Goal: Information Seeking & Learning: Learn about a topic

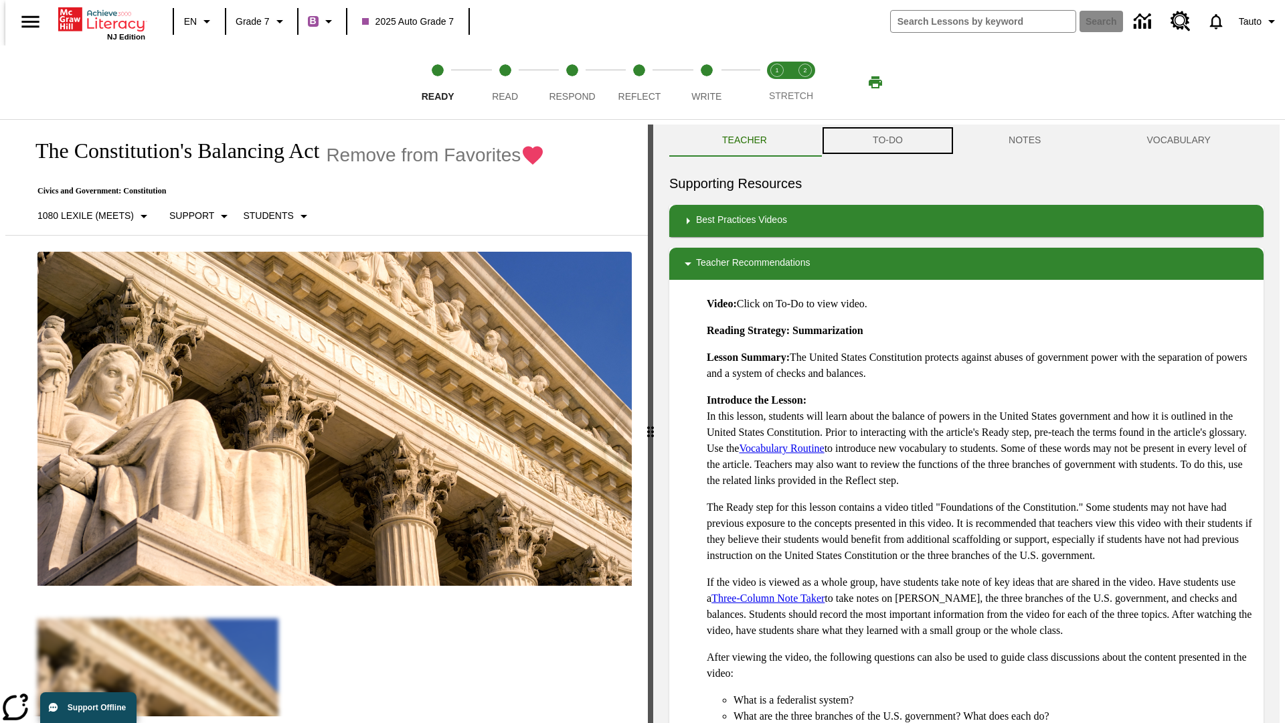
click at [887, 141] on button "TO-DO" at bounding box center [888, 140] width 136 height 32
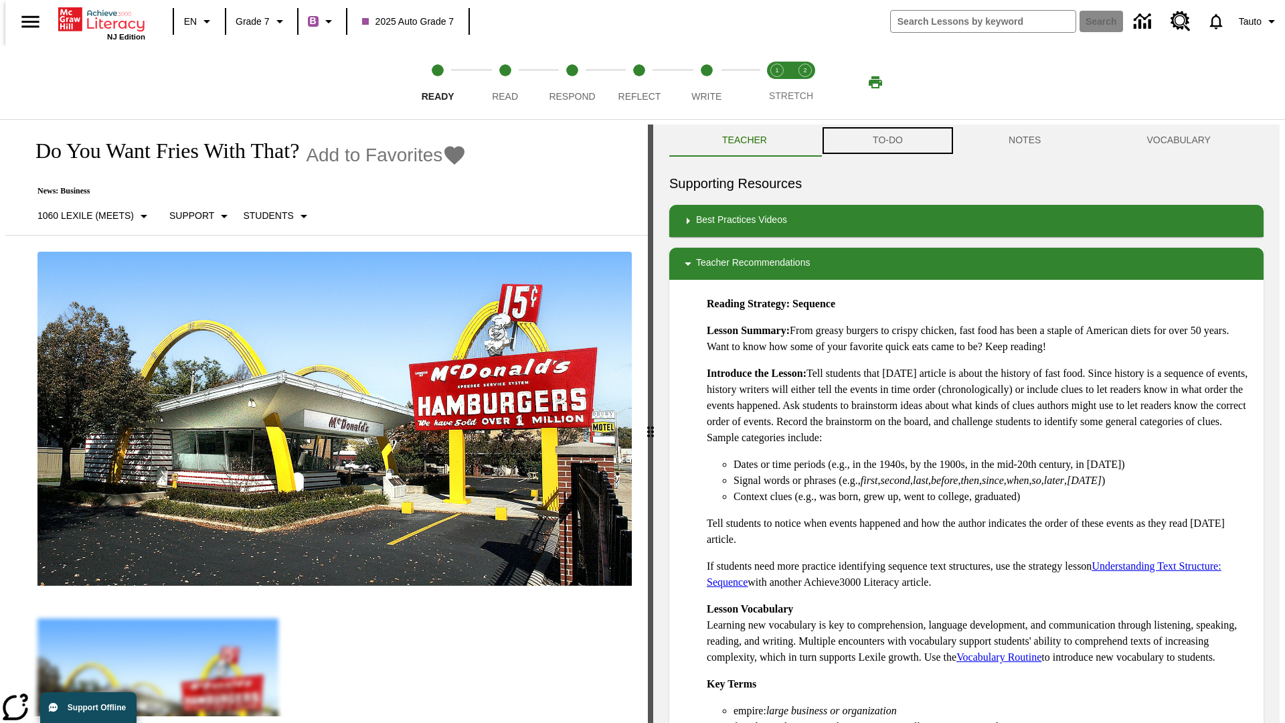
click at [887, 141] on button "TO-DO" at bounding box center [888, 140] width 136 height 32
